Goal: Transaction & Acquisition: Purchase product/service

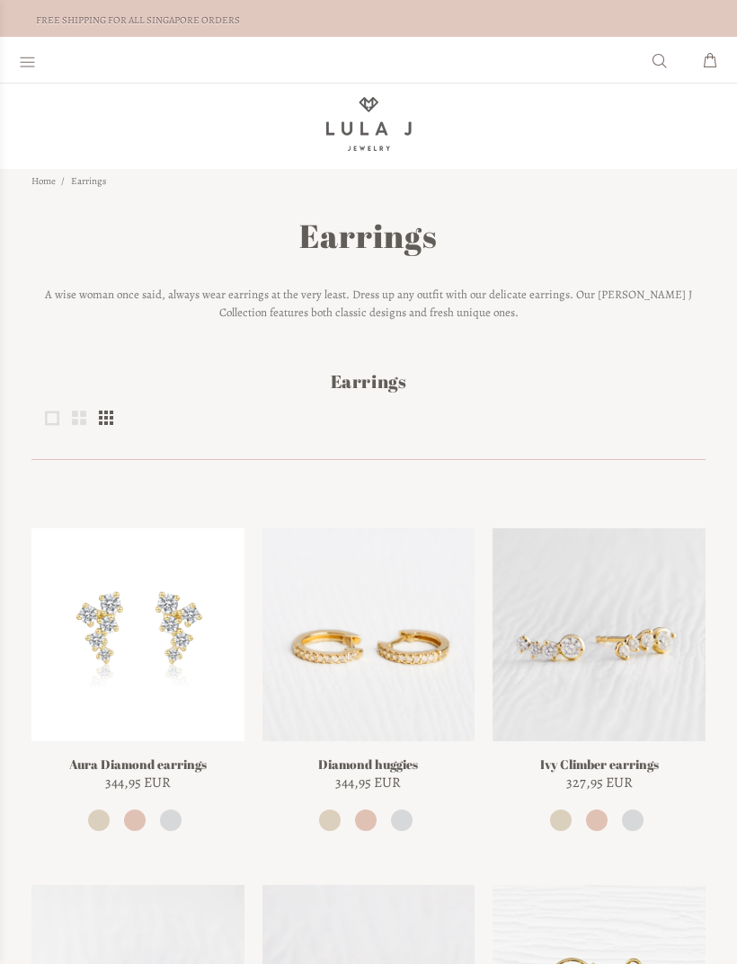
click at [554, 679] on img at bounding box center [599, 634] width 213 height 213
click at [103, 653] on img at bounding box center [137, 634] width 213 height 213
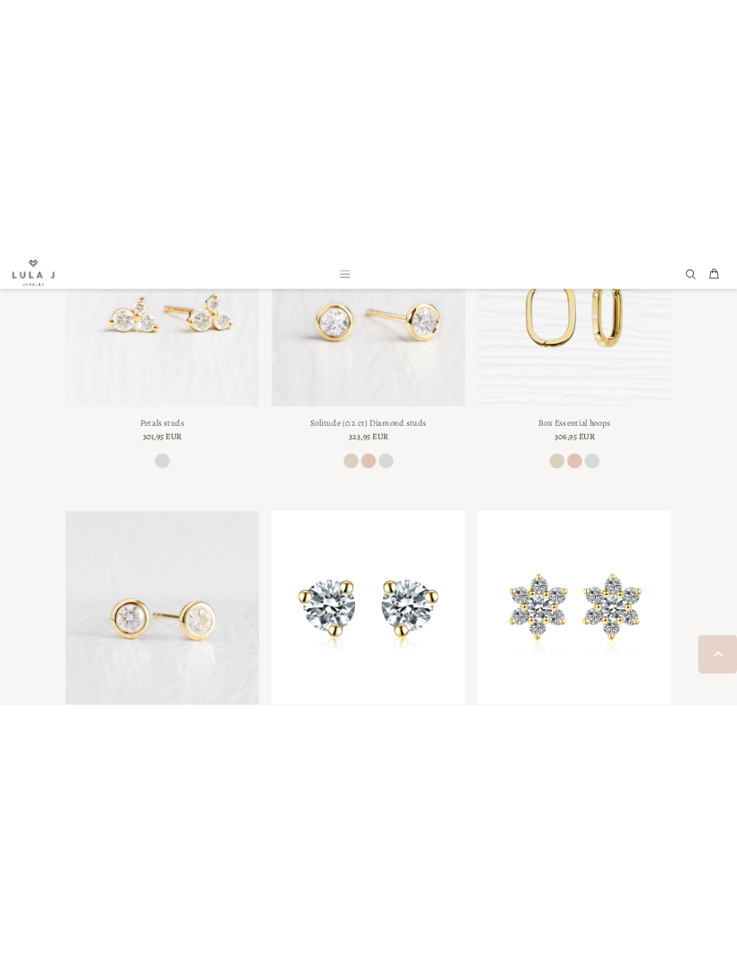
scroll to position [732, 0]
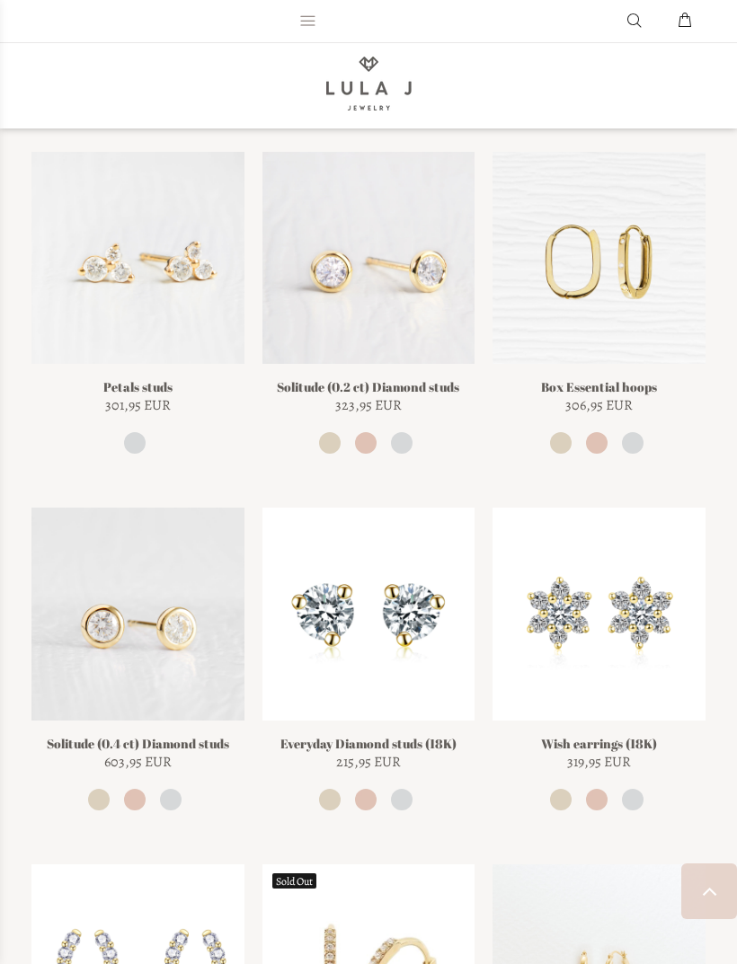
click at [88, 372] on div "Sale Petals studs 301,95 EUR She cast a lingering glance at the house she calle…" at bounding box center [137, 303] width 213 height 303
click at [129, 409] on span "301,95 EUR" at bounding box center [138, 405] width 66 height 18
click at [120, 386] on link "Petals studs" at bounding box center [137, 386] width 69 height 17
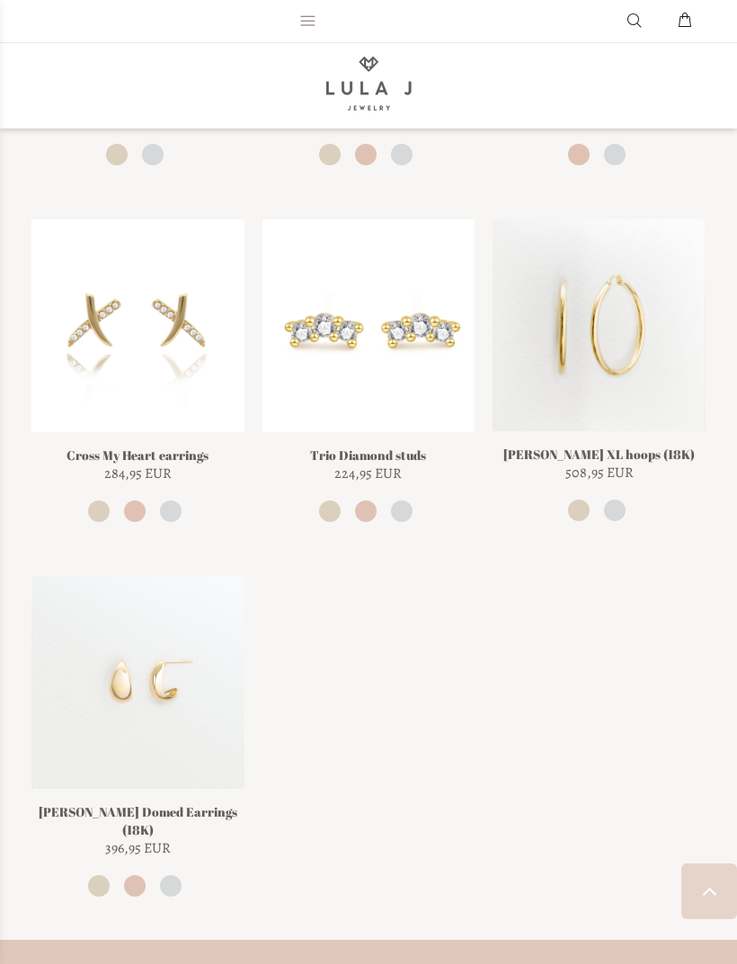
scroll to position [2087, 0]
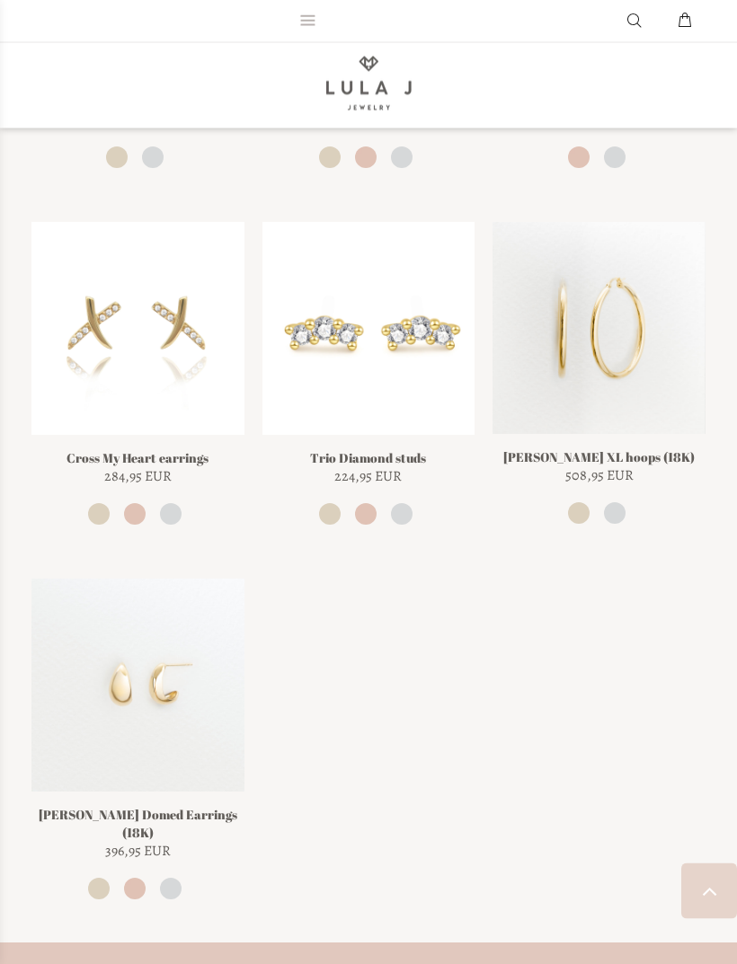
click at [423, 368] on img at bounding box center [368, 329] width 213 height 213
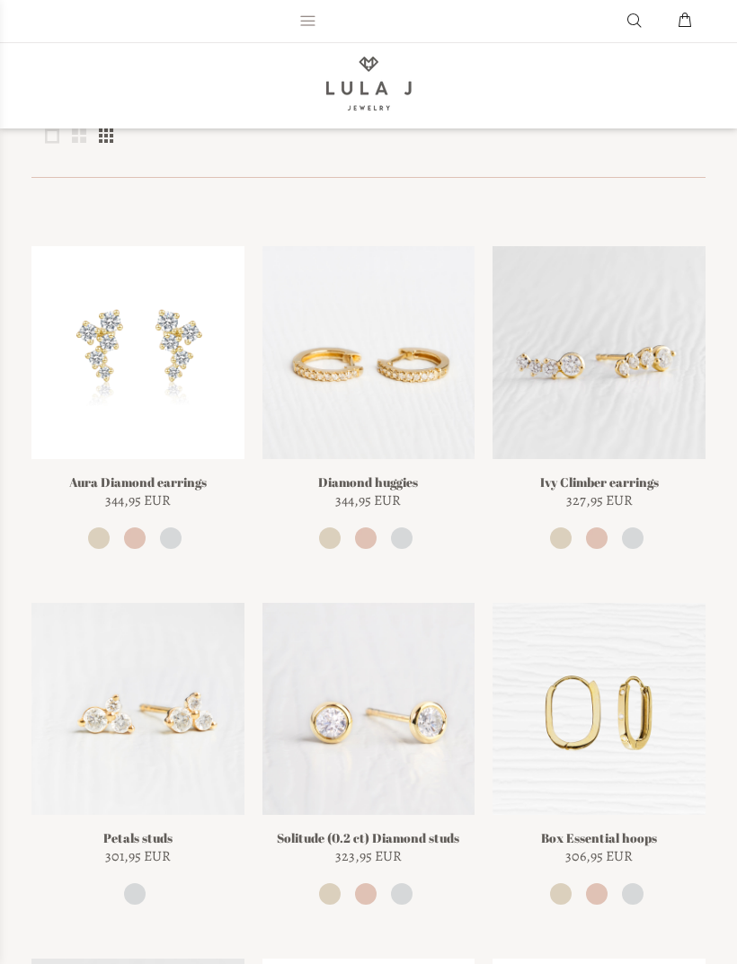
scroll to position [282, 0]
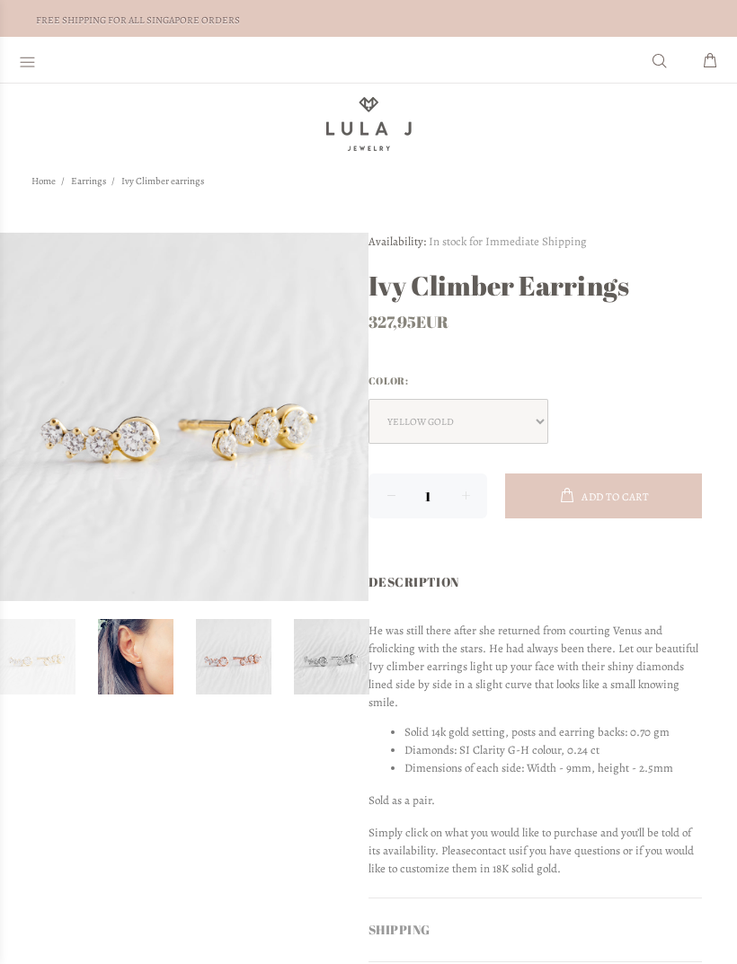
click at [160, 666] on link at bounding box center [135, 656] width 75 height 75
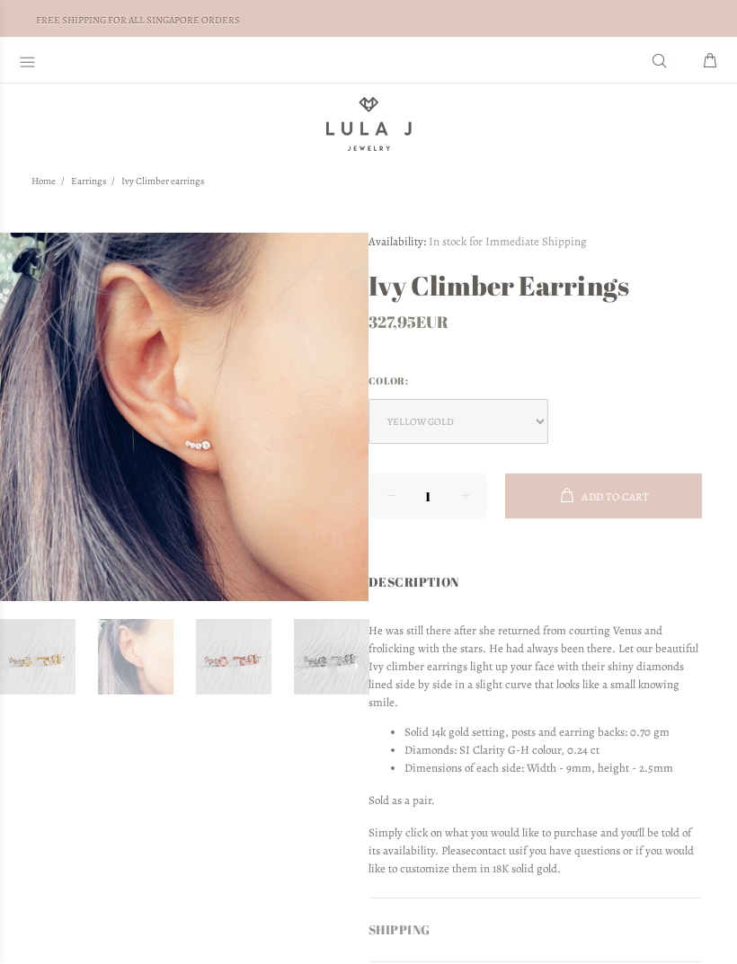
click at [218, 763] on div at bounding box center [184, 629] width 368 height 793
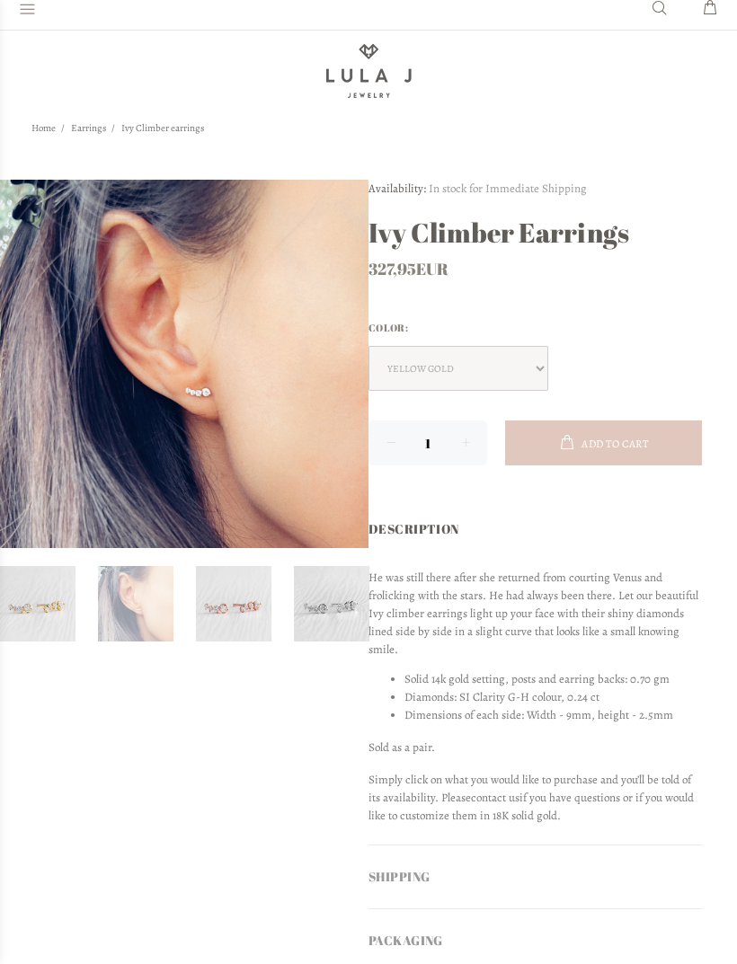
scroll to position [54, 0]
click at [395, 751] on div "He was still there after she returned from courting Venus and frolicking with t…" at bounding box center [534, 706] width 333 height 276
click at [404, 706] on li "Dimensions of each side: Width - 9mm, height - 2.5mm" at bounding box center [552, 715] width 297 height 18
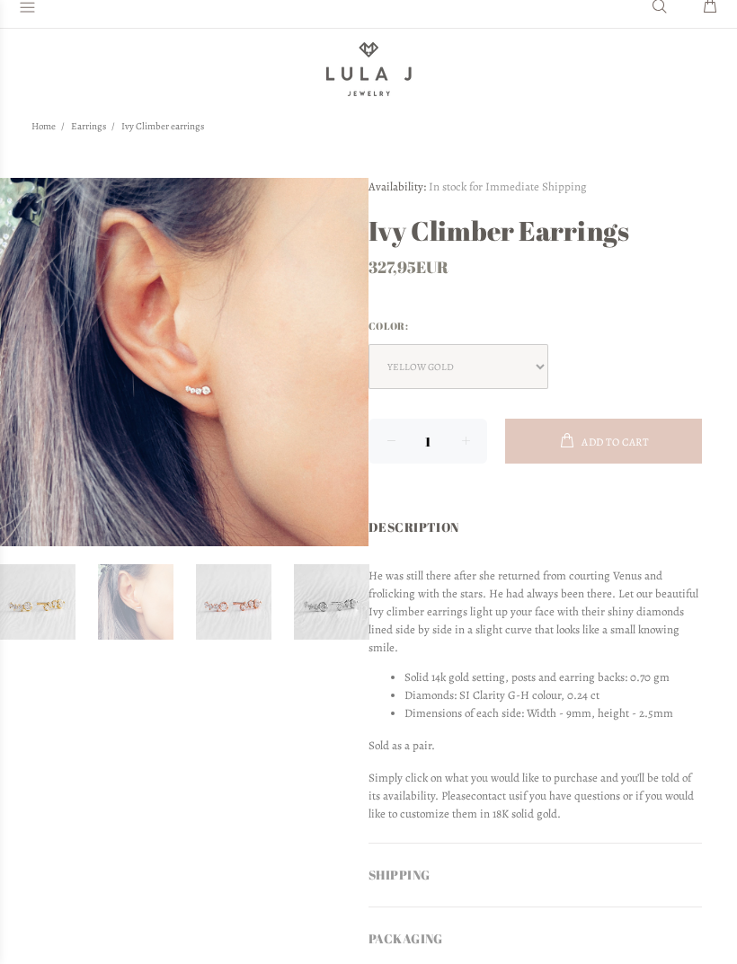
scroll to position [0, 0]
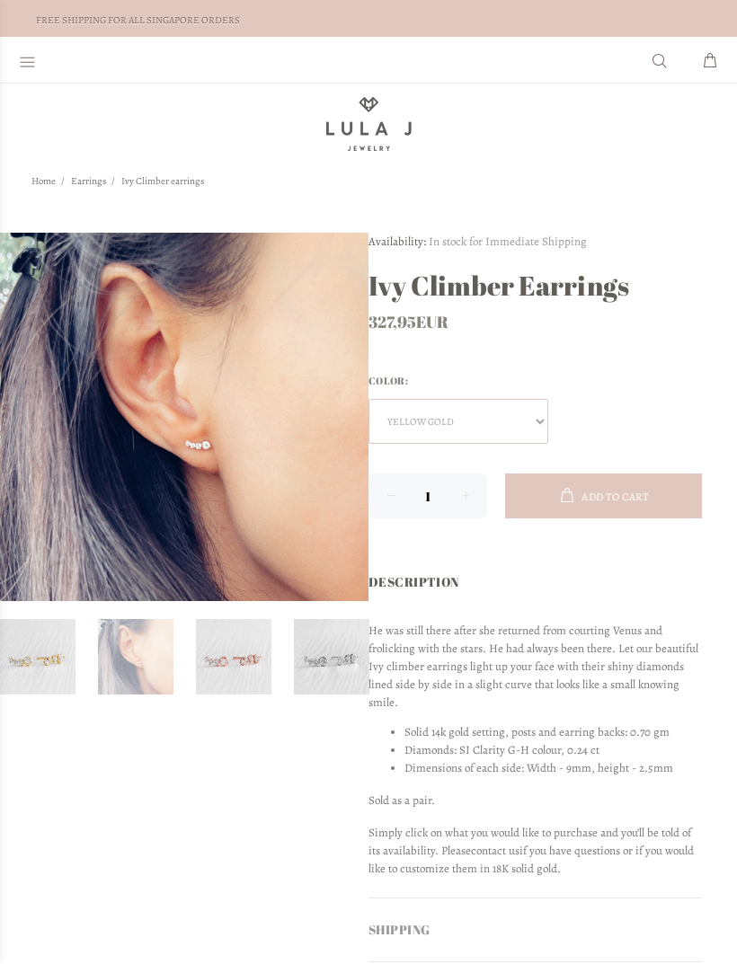
click at [443, 407] on select "yellow gold rose gold white gold" at bounding box center [458, 421] width 180 height 45
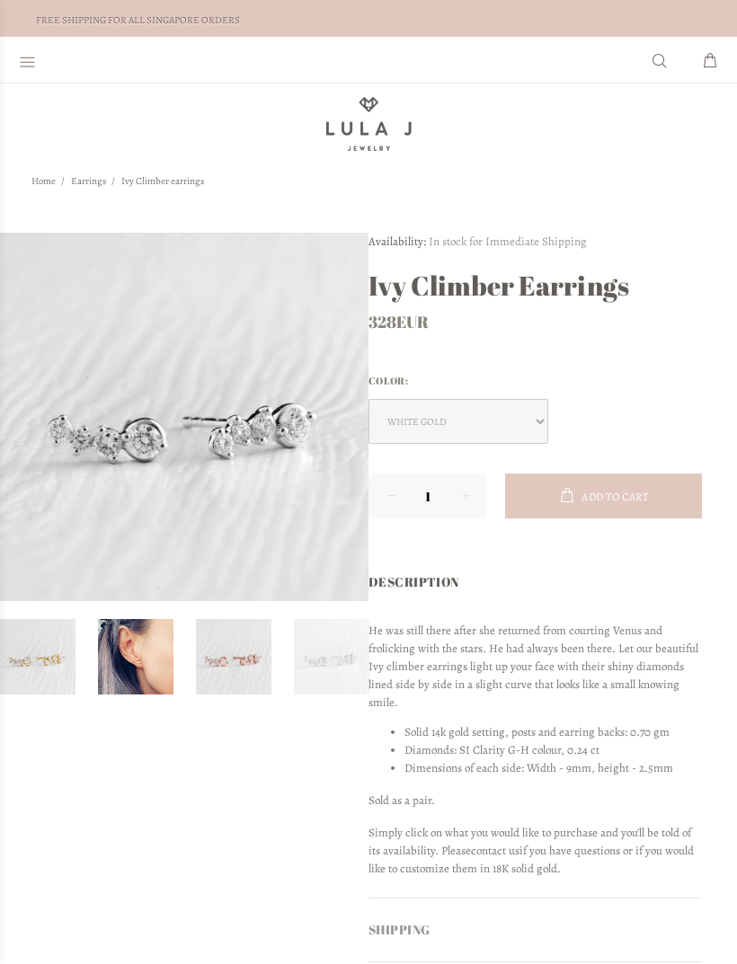
click at [141, 670] on link at bounding box center [135, 656] width 75 height 75
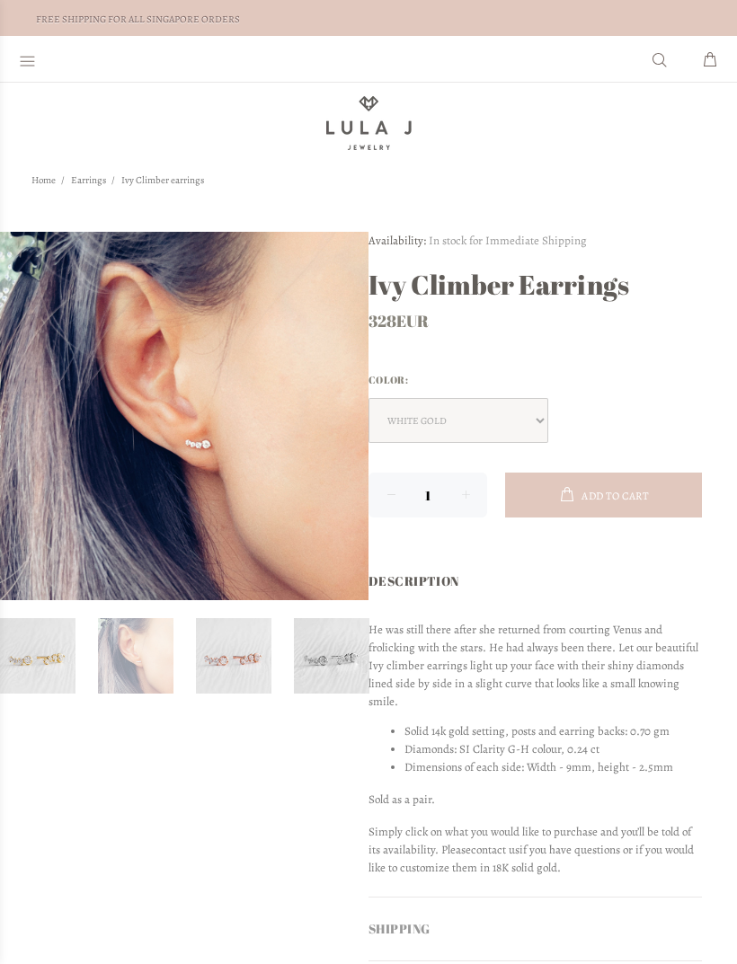
scroll to position [2, 0]
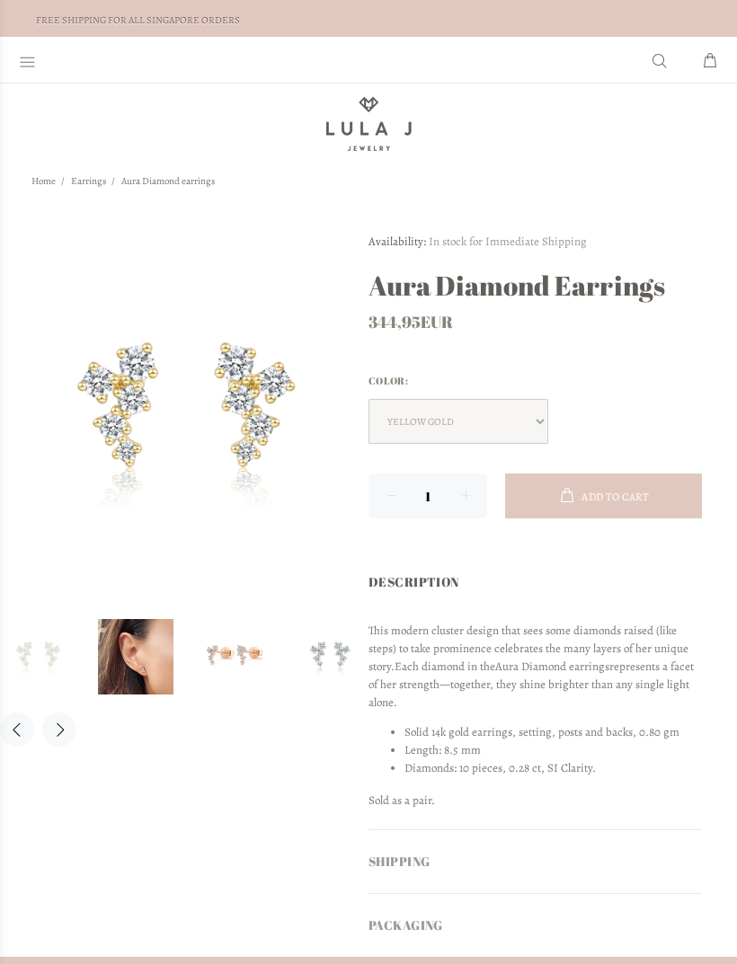
click at [124, 653] on link at bounding box center [135, 656] width 75 height 75
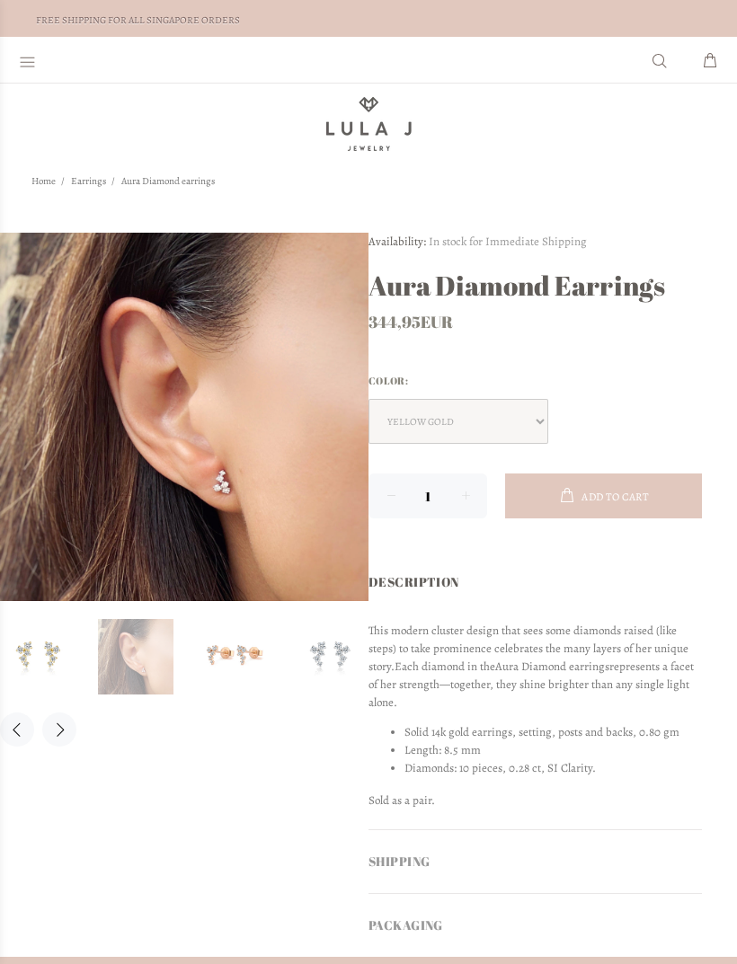
click at [137, 654] on link at bounding box center [135, 656] width 75 height 75
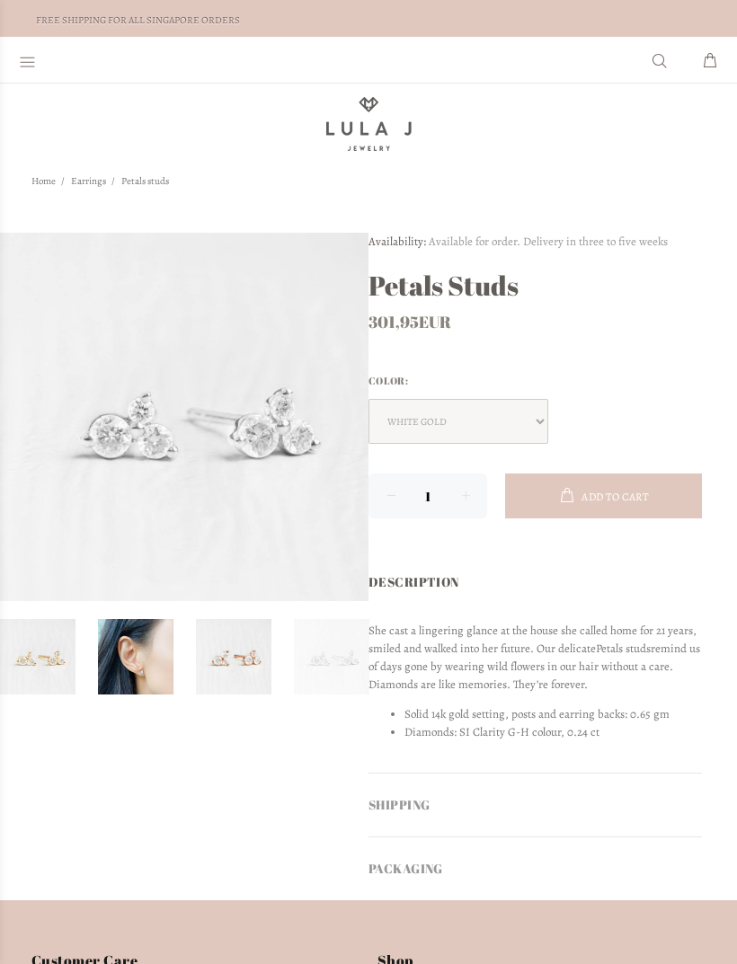
click at [131, 672] on link at bounding box center [135, 656] width 75 height 75
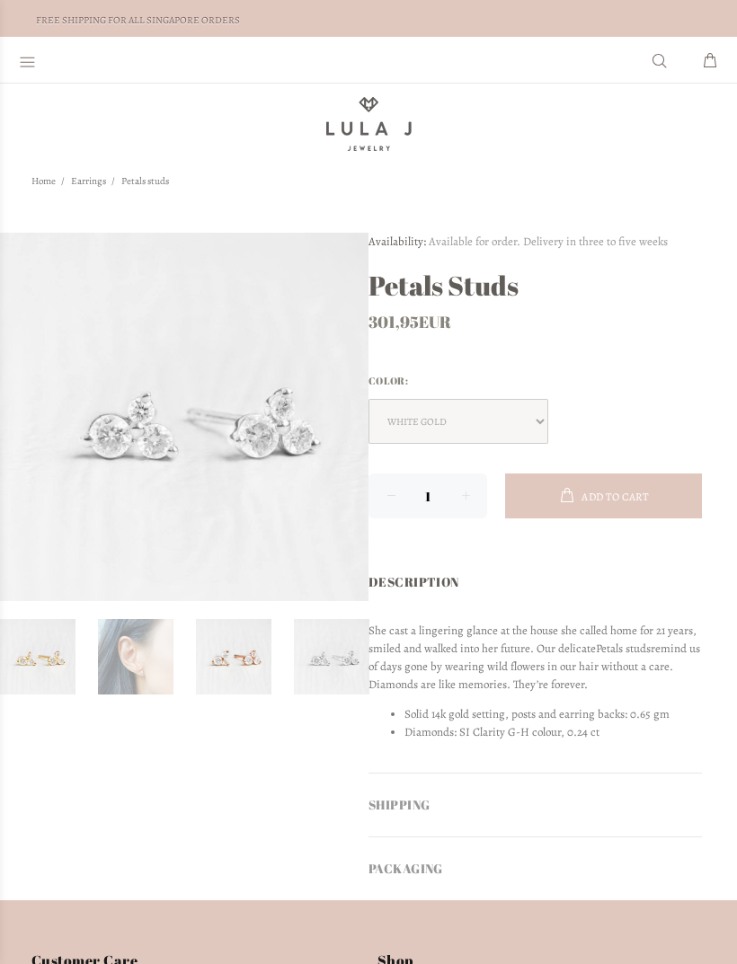
click at [136, 667] on link at bounding box center [135, 656] width 75 height 75
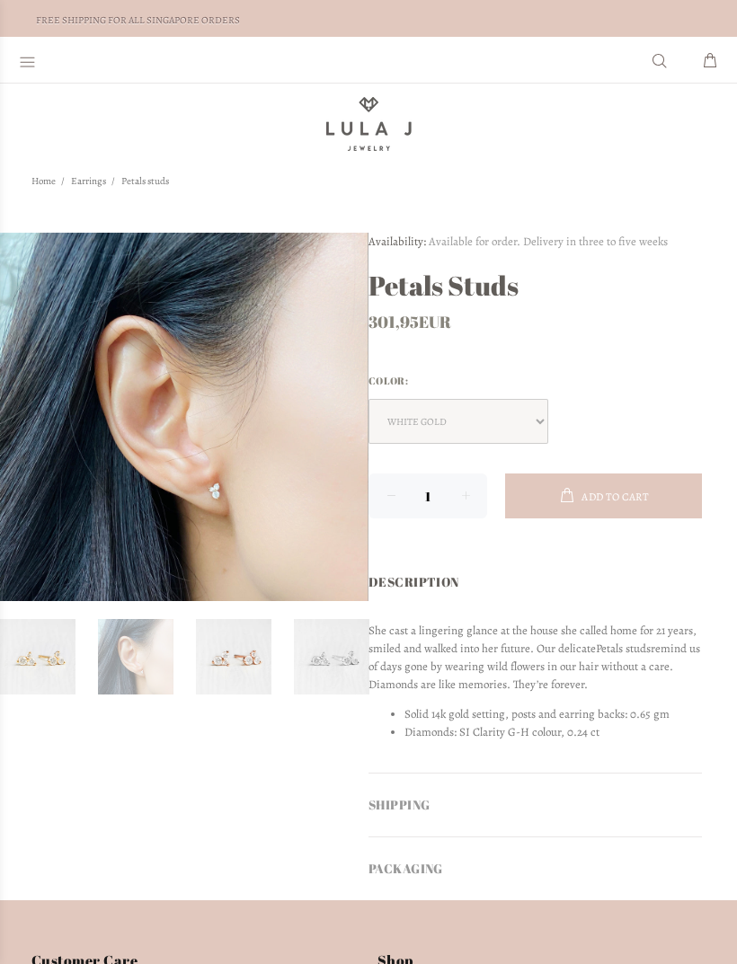
click at [130, 659] on link at bounding box center [135, 656] width 75 height 75
click at [35, 75] on div at bounding box center [30, 60] width 22 height 42
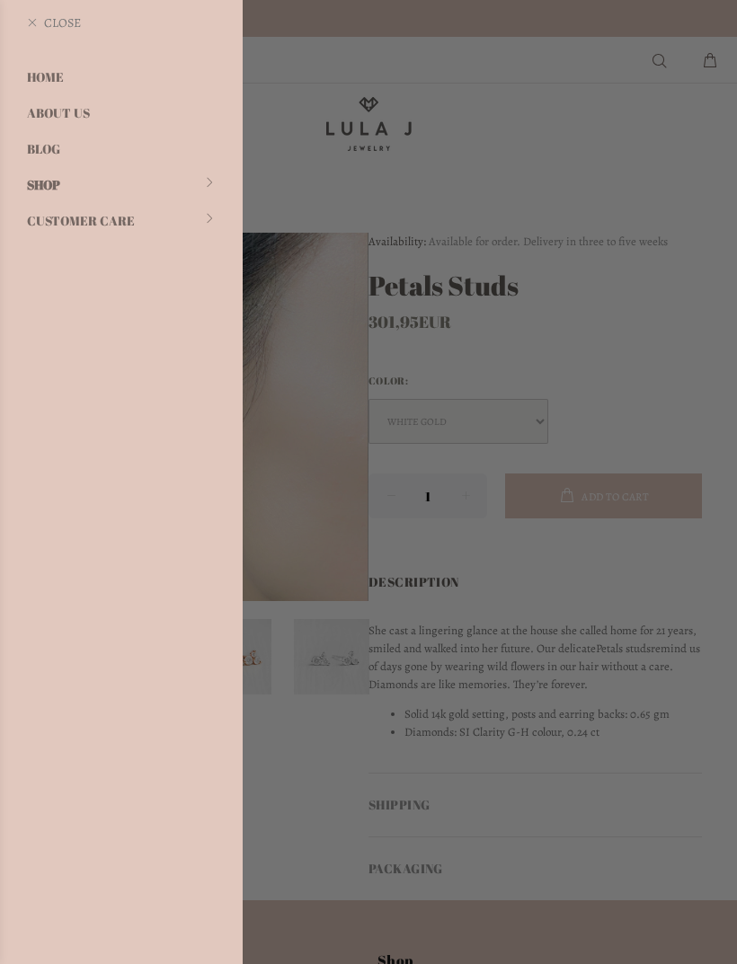
click at [46, 188] on link "Shop" at bounding box center [121, 185] width 243 height 36
click at [51, 30] on link "Back" at bounding box center [121, 23] width 243 height 46
click at [33, 32] on link "Close" at bounding box center [121, 23] width 243 height 46
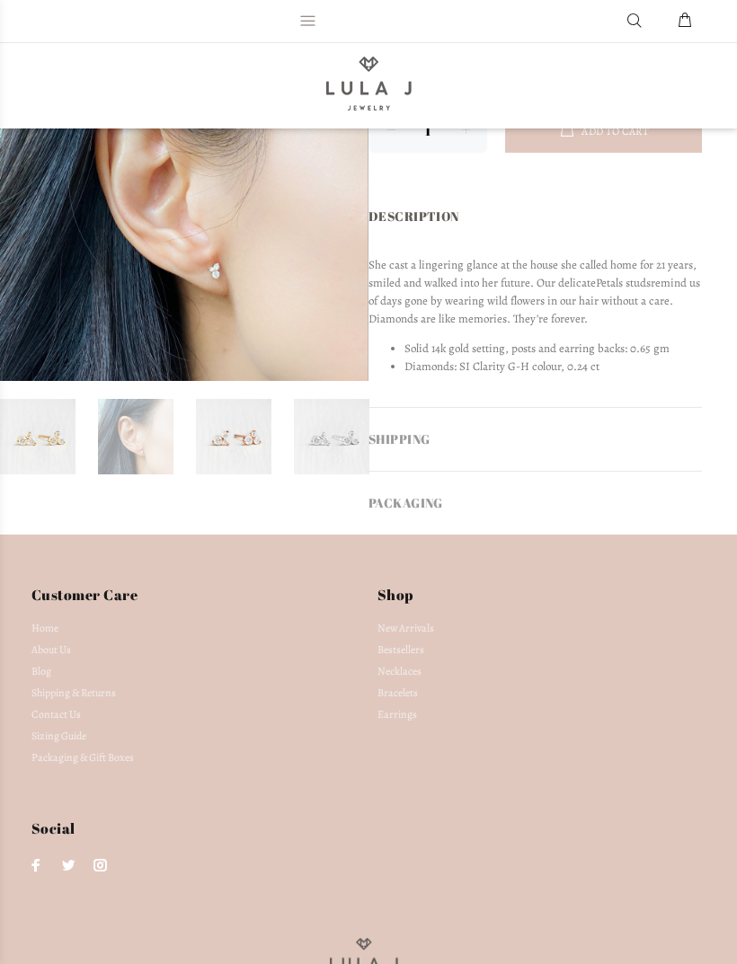
scroll to position [371, 0]
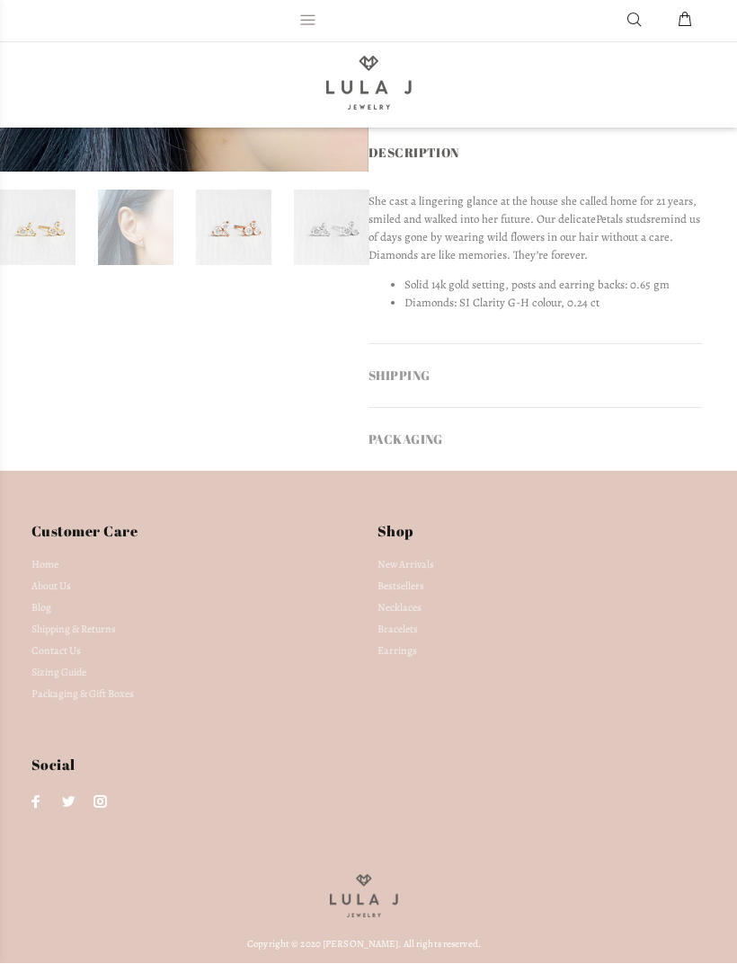
scroll to position [429, 0]
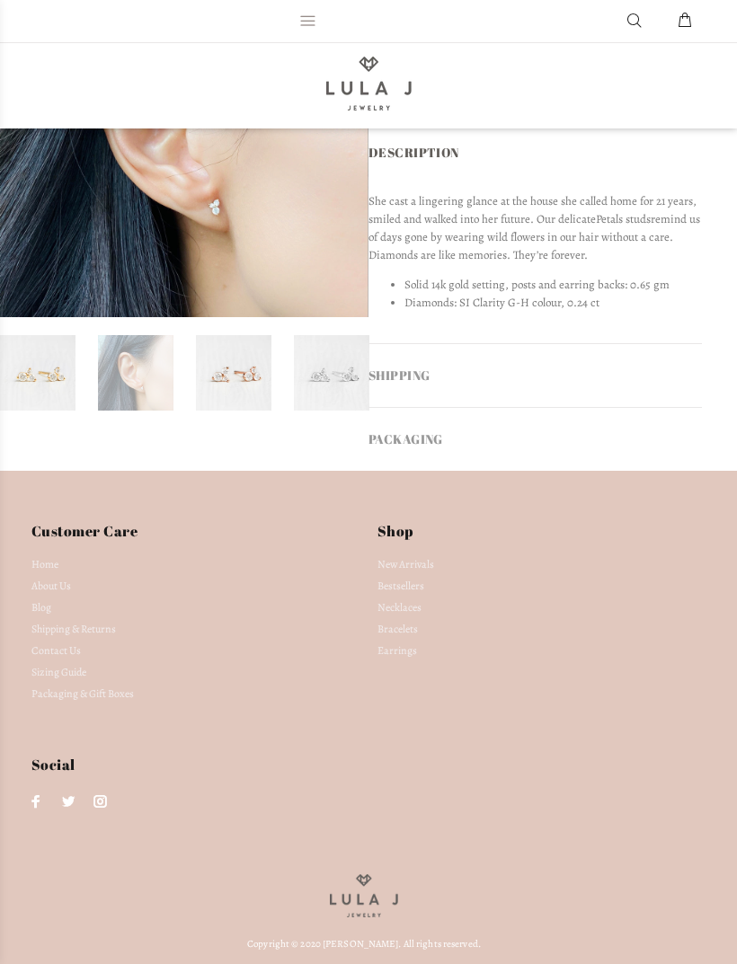
click at [661, 408] on div "PACKAGING" at bounding box center [534, 439] width 333 height 63
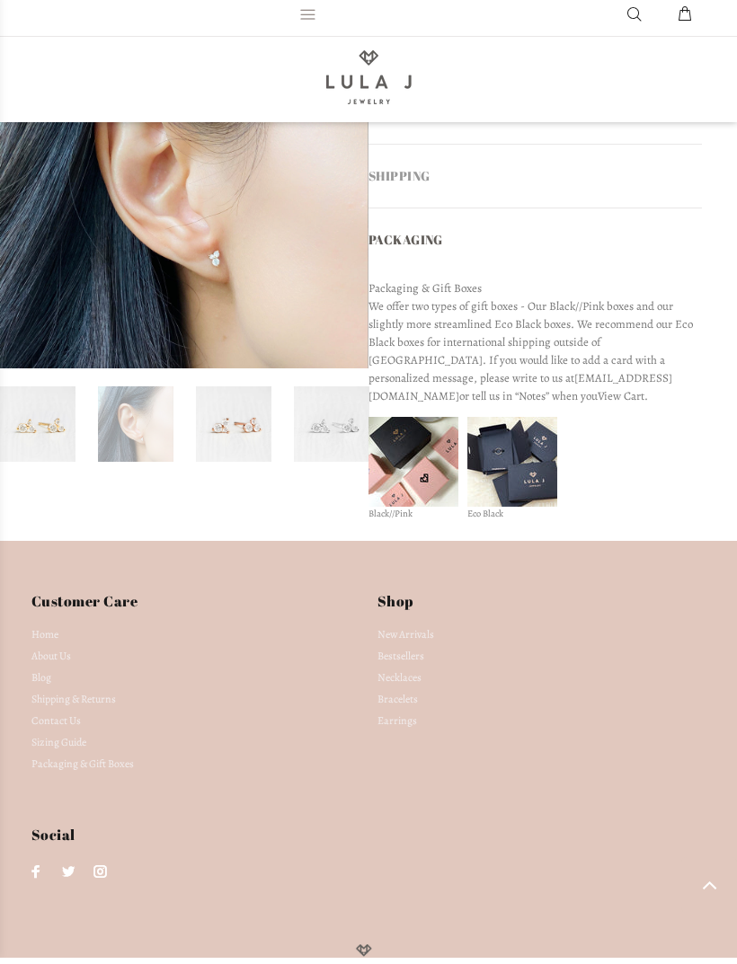
scroll to position [626, 0]
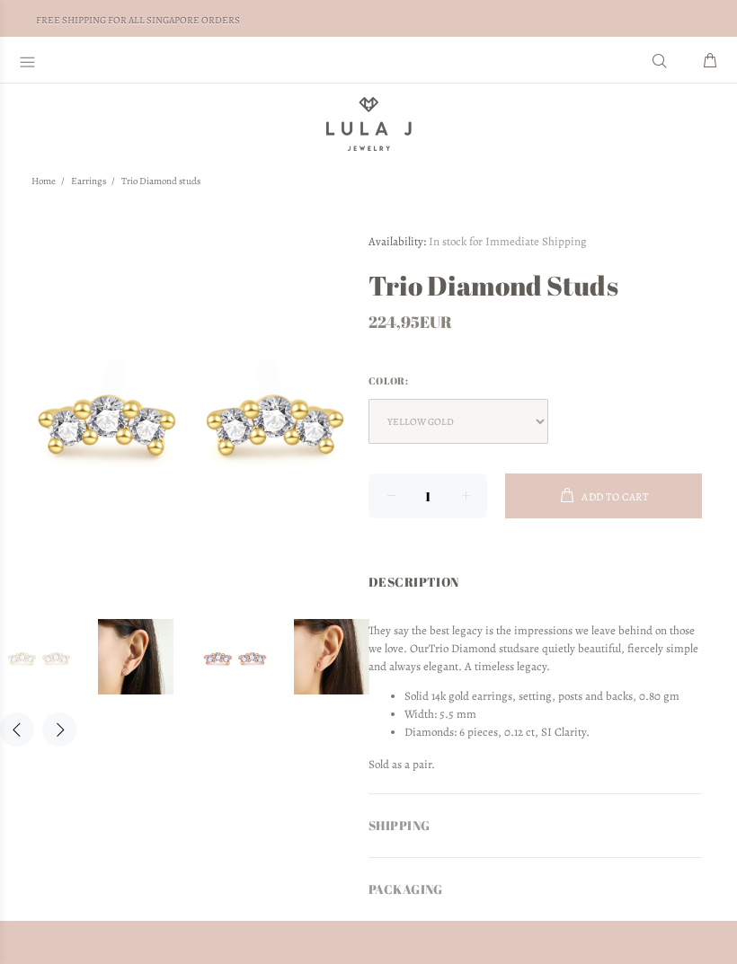
click at [326, 661] on link at bounding box center [331, 656] width 75 height 75
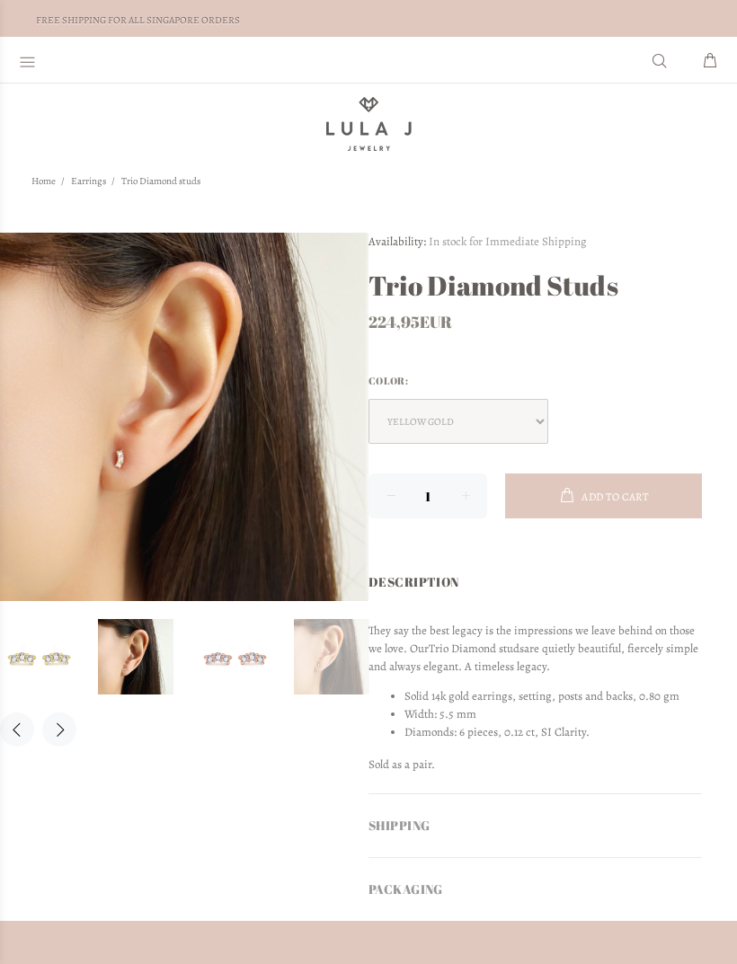
click at [315, 665] on link at bounding box center [331, 656] width 75 height 75
click at [136, 659] on link at bounding box center [135, 656] width 75 height 75
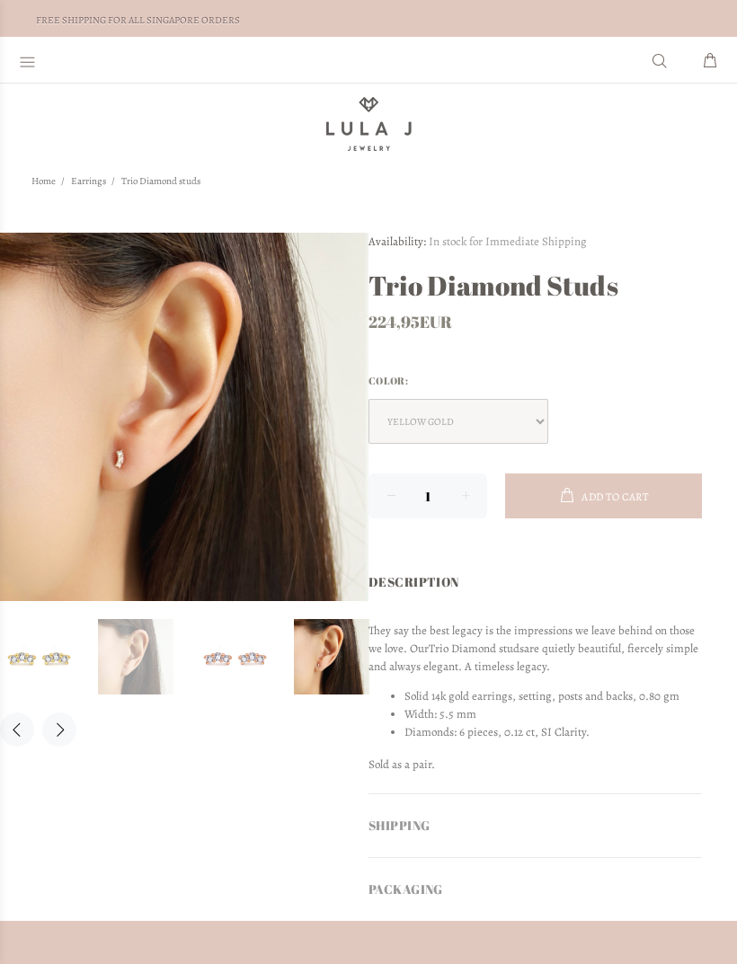
click at [117, 674] on link at bounding box center [135, 656] width 75 height 75
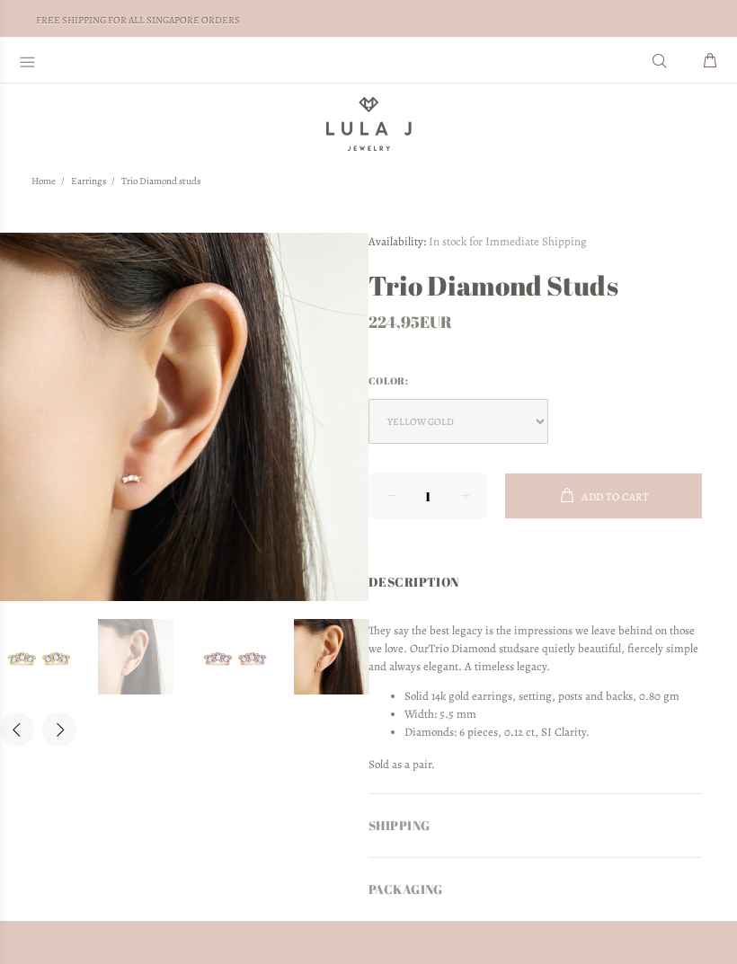
click at [112, 685] on link at bounding box center [135, 656] width 75 height 75
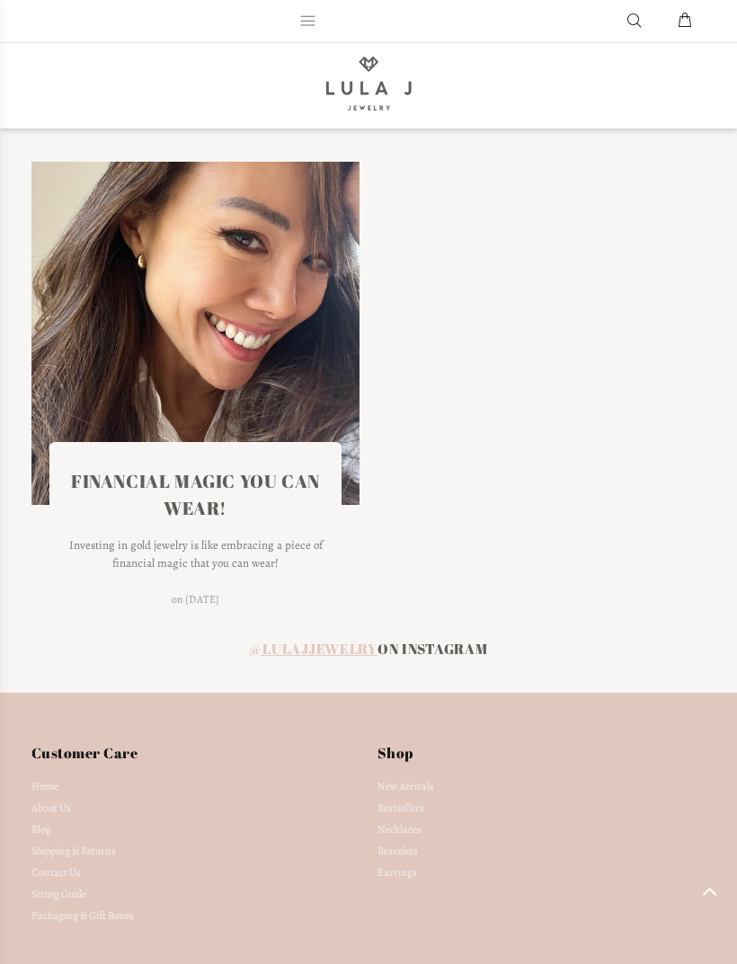
scroll to position [2523, 0]
click at [308, 27] on icon at bounding box center [307, 21] width 17 height 18
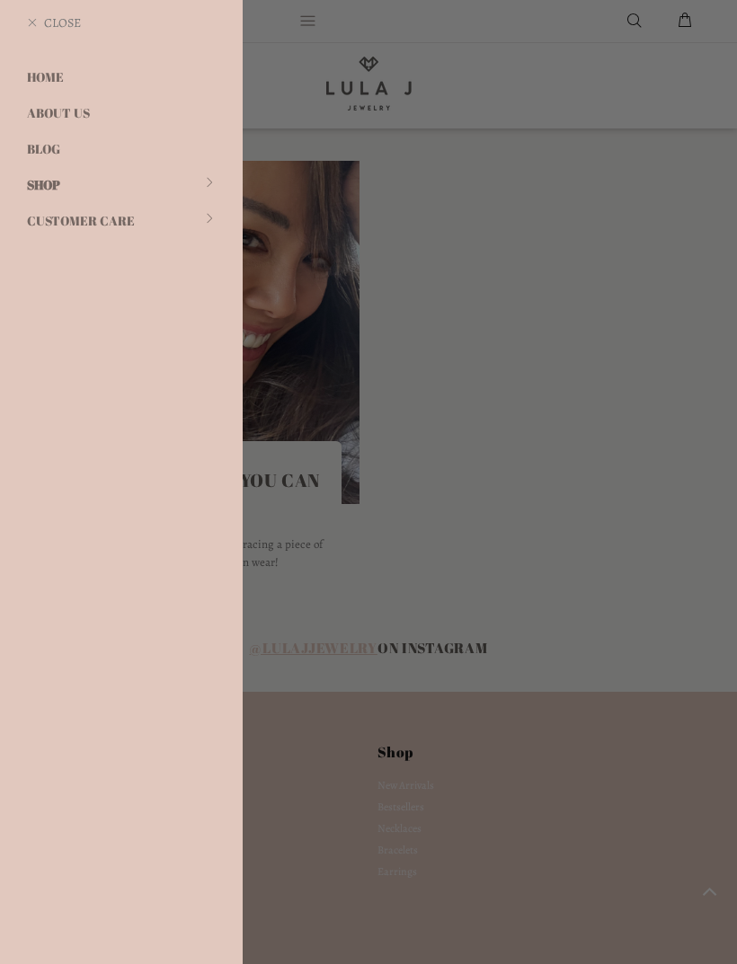
click at [209, 191] on link "Shop" at bounding box center [121, 185] width 243 height 36
click at [83, 256] on link "Earrings" at bounding box center [121, 257] width 243 height 36
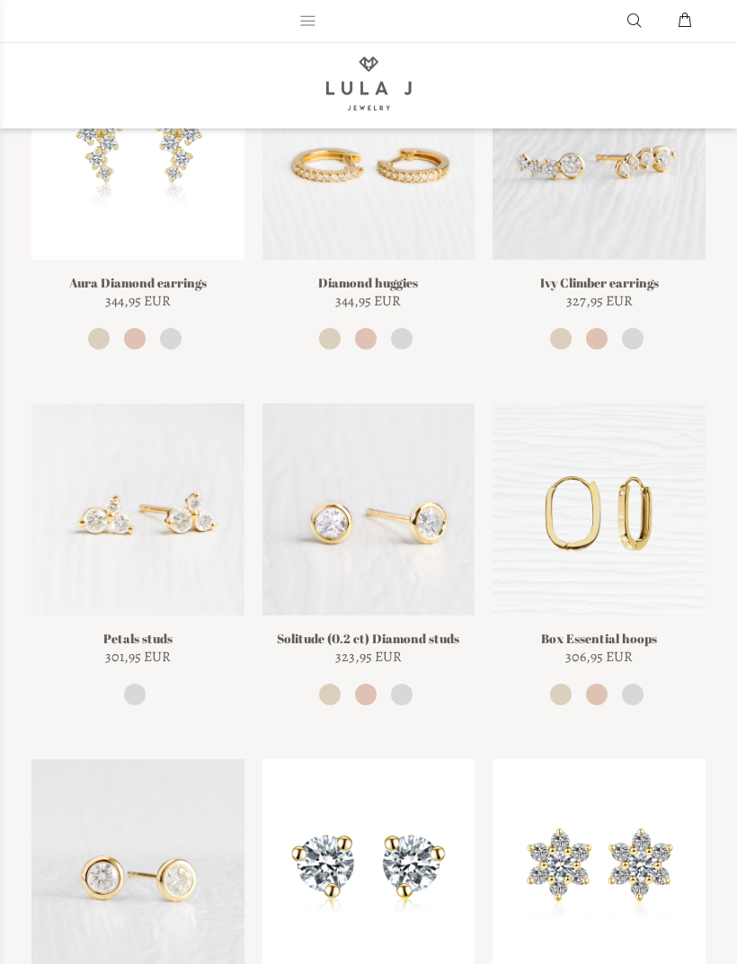
scroll to position [315, 0]
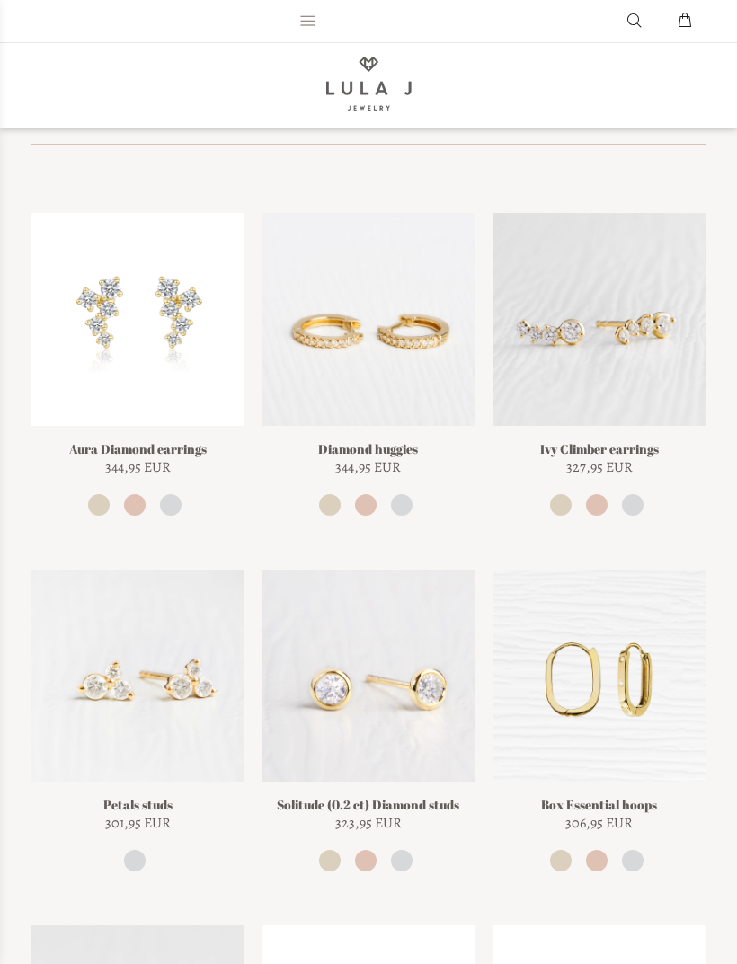
click at [181, 748] on img at bounding box center [137, 676] width 213 height 213
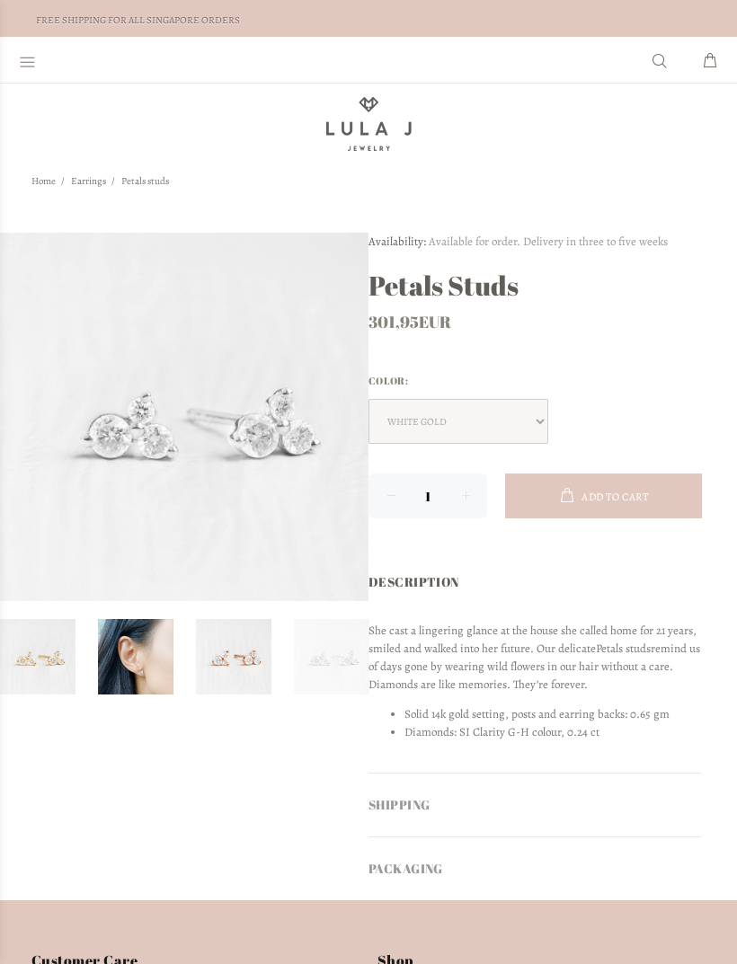
click at [147, 657] on link at bounding box center [135, 656] width 75 height 75
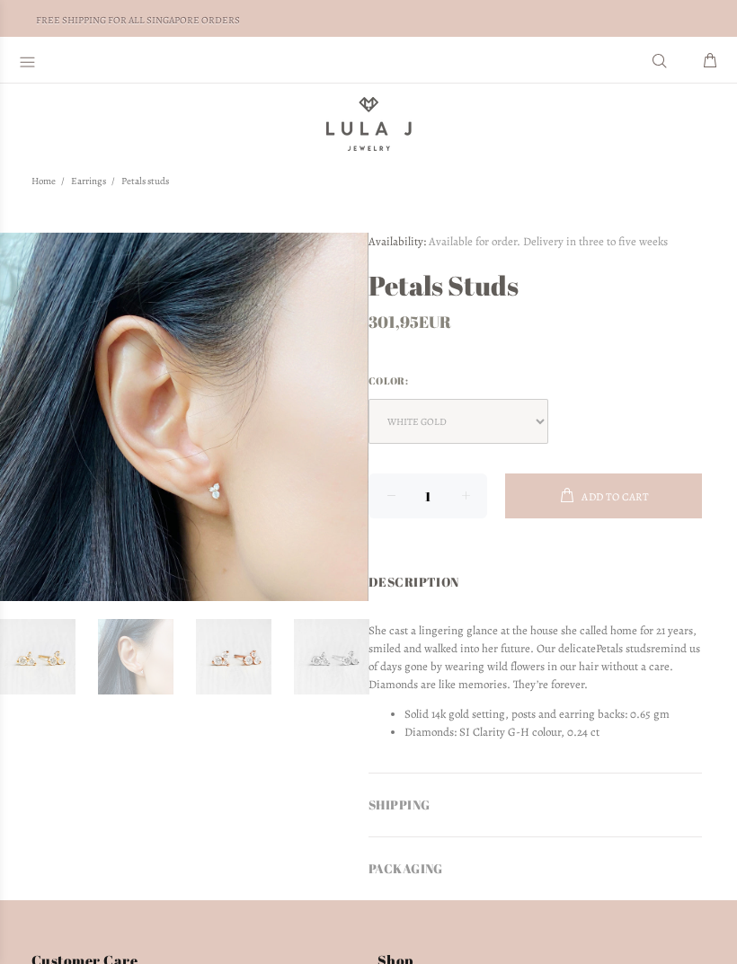
click at [310, 667] on link at bounding box center [331, 656] width 75 height 75
